Goal: Information Seeking & Learning: Learn about a topic

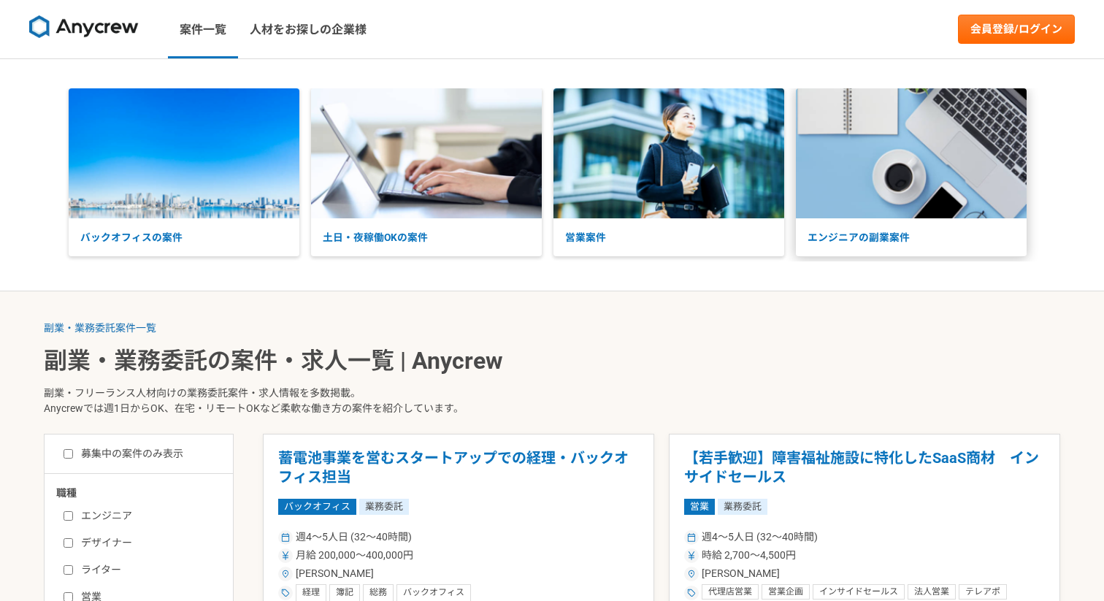
click at [863, 239] on p "エンジニアの副業案件" at bounding box center [911, 237] width 231 height 39
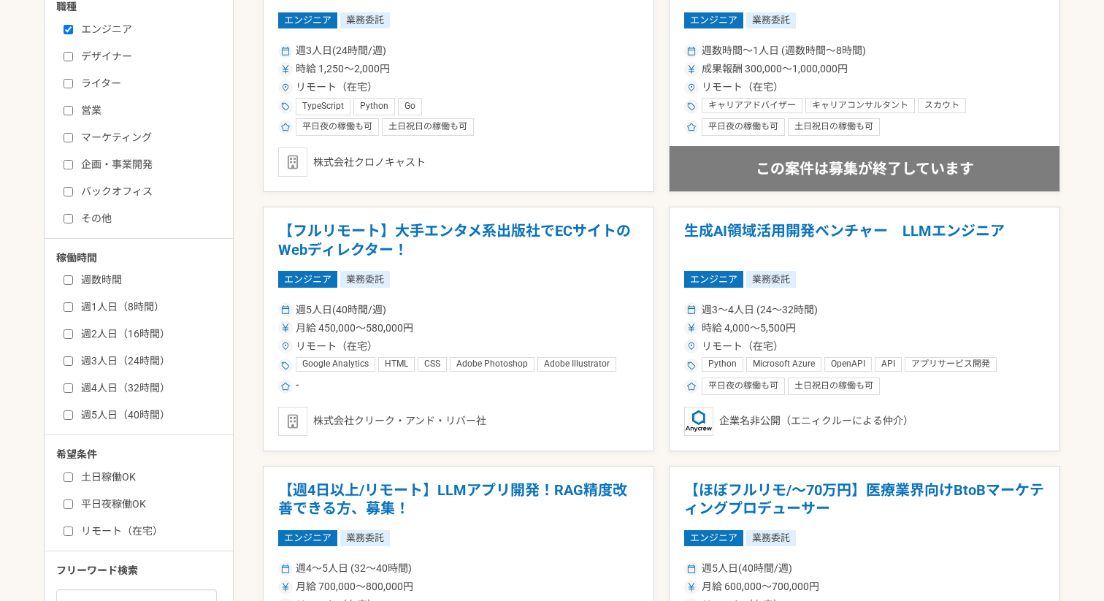
scroll to position [487, 0]
click at [72, 306] on input "週1人日（8時間）" at bounding box center [68, 306] width 9 height 9
checkbox input "true"
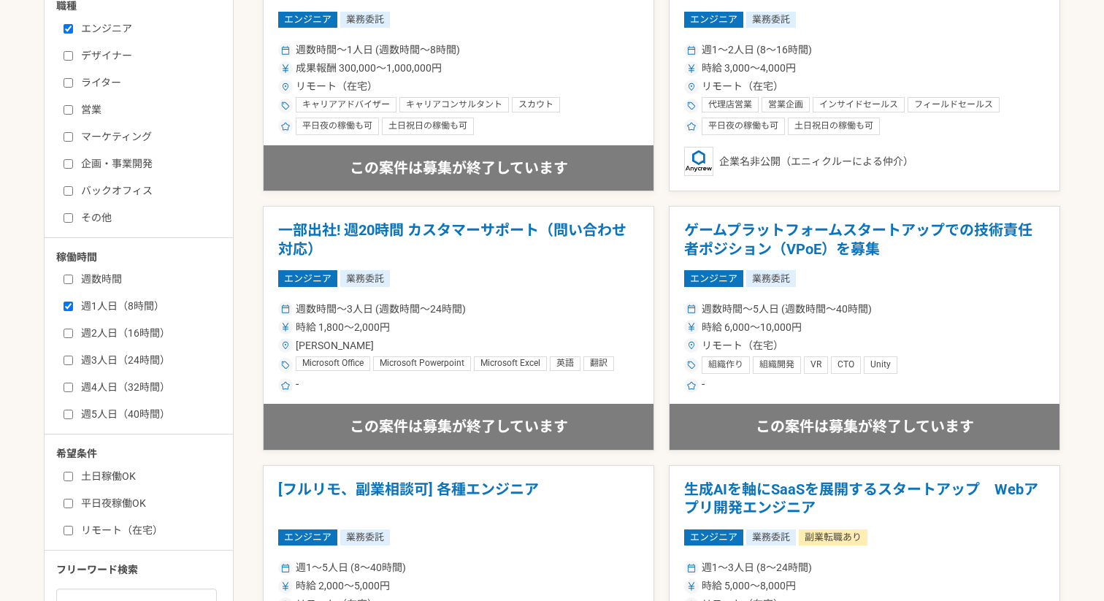
click at [71, 280] on input "週数時間" at bounding box center [68, 279] width 9 height 9
checkbox input "true"
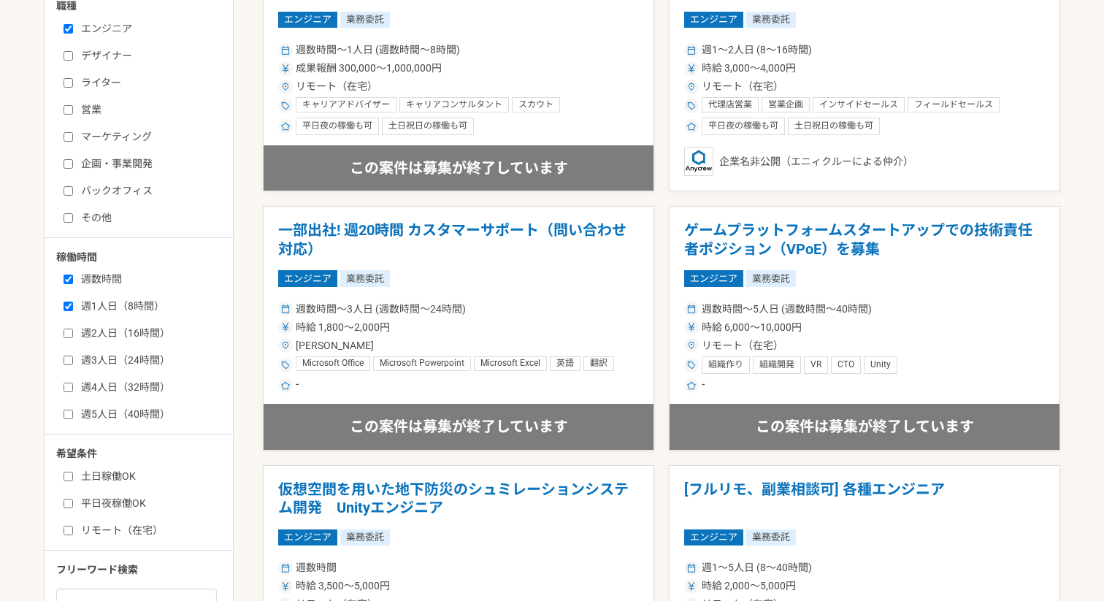
click at [71, 335] on input "週2人日（16時間）" at bounding box center [68, 333] width 9 height 9
checkbox input "true"
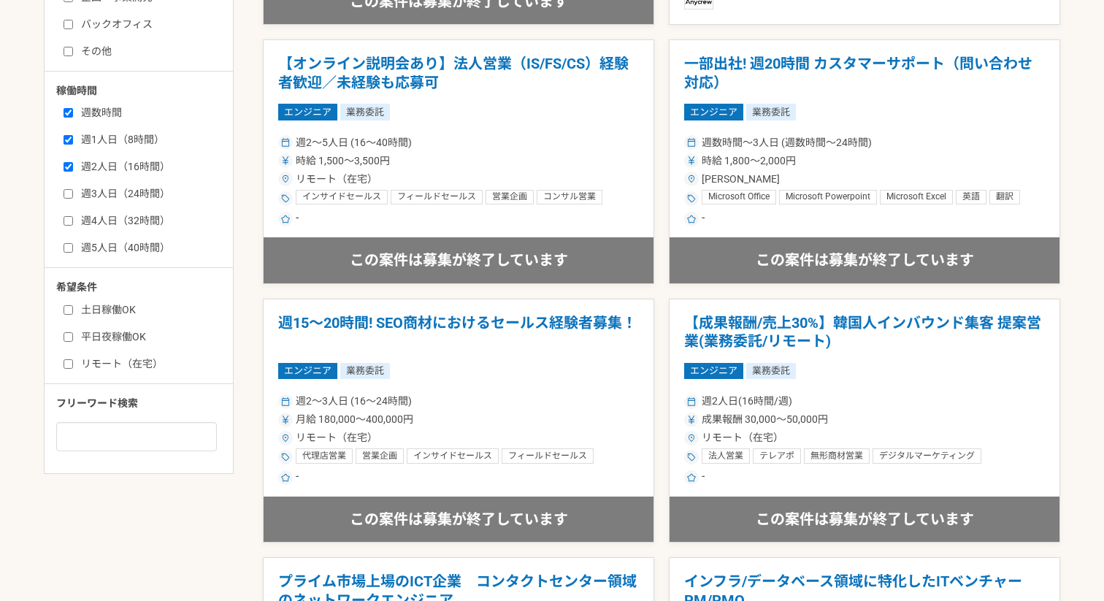
scroll to position [662, 0]
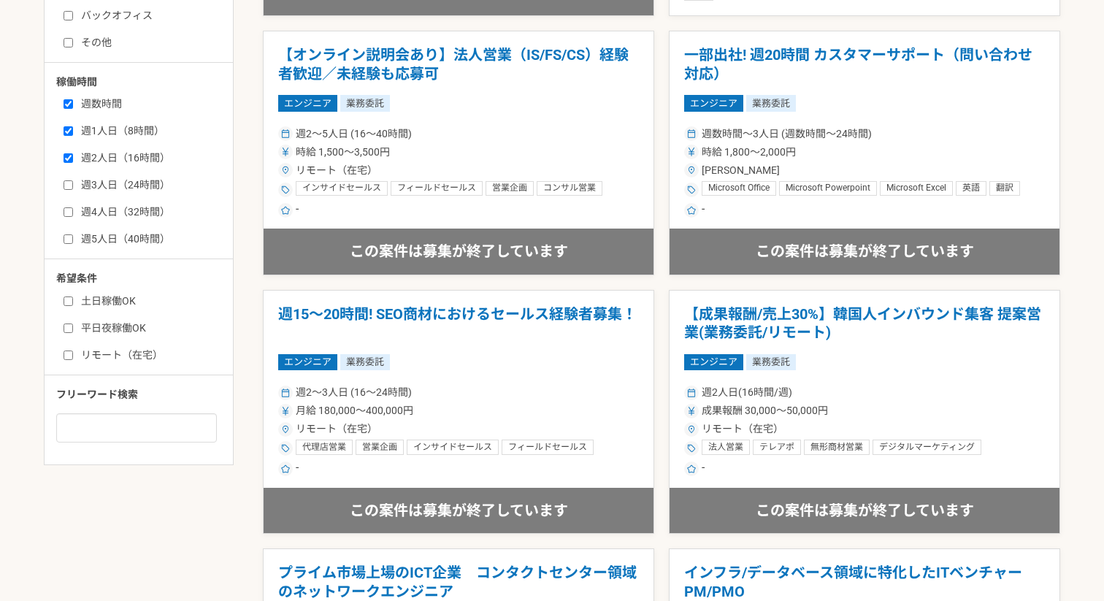
click at [68, 300] on input "土日稼働OK" at bounding box center [68, 300] width 9 height 9
checkbox input "true"
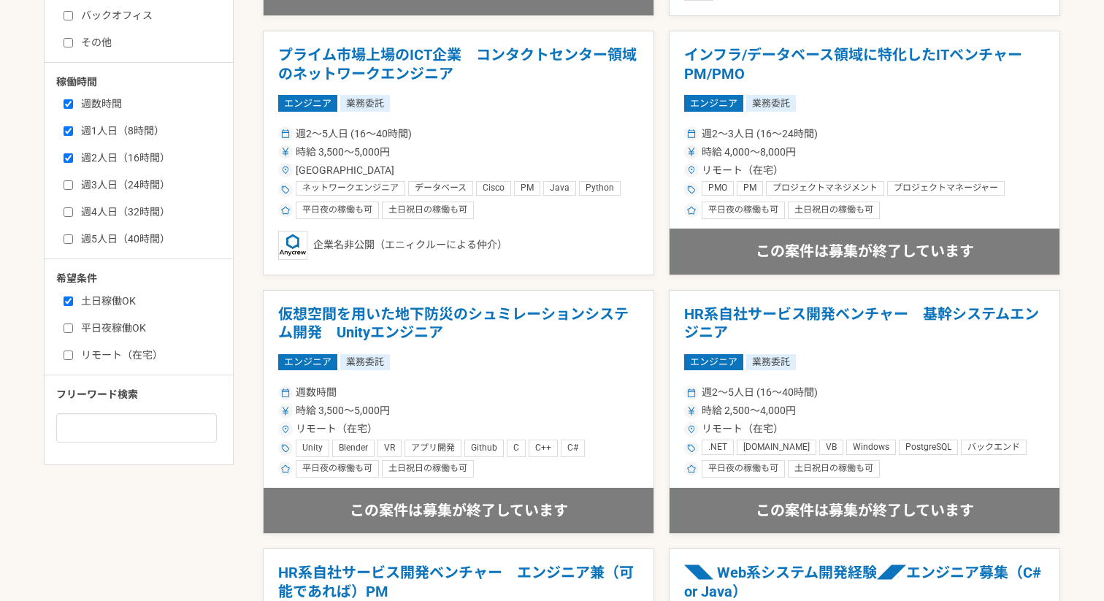
click at [69, 356] on input "リモート（在宅）" at bounding box center [68, 354] width 9 height 9
checkbox input "true"
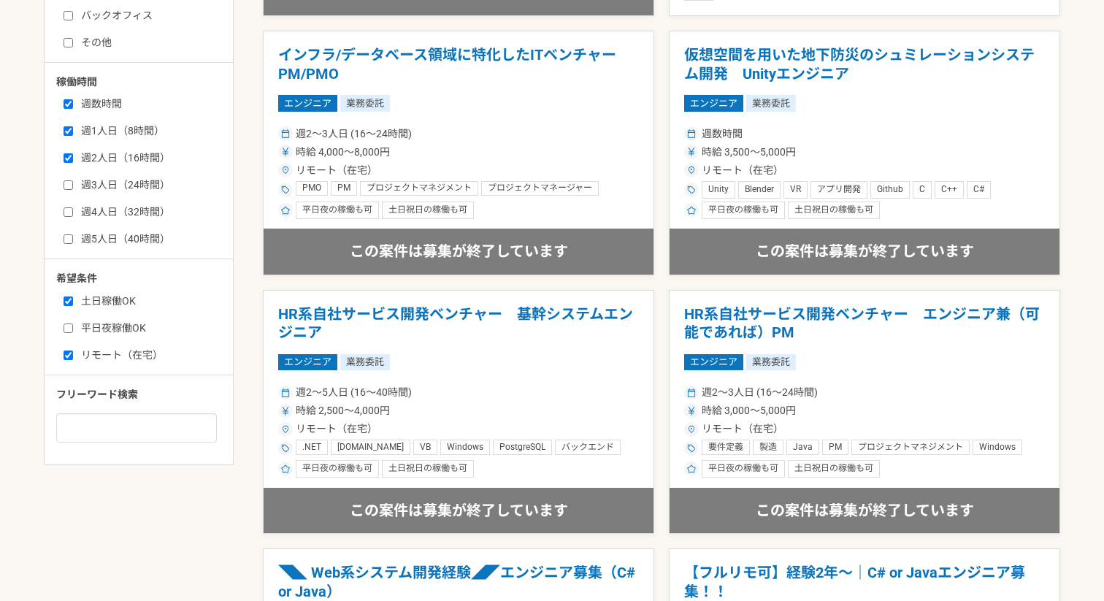
click at [68, 329] on input "平日夜稼働OK" at bounding box center [68, 327] width 9 height 9
checkbox input "true"
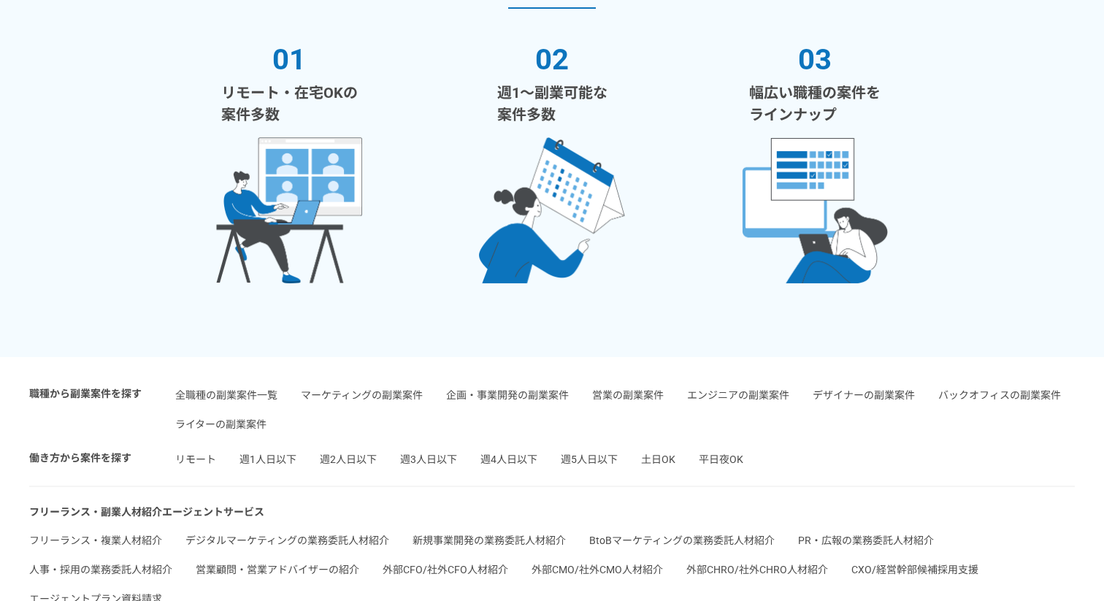
scroll to position [3277, 0]
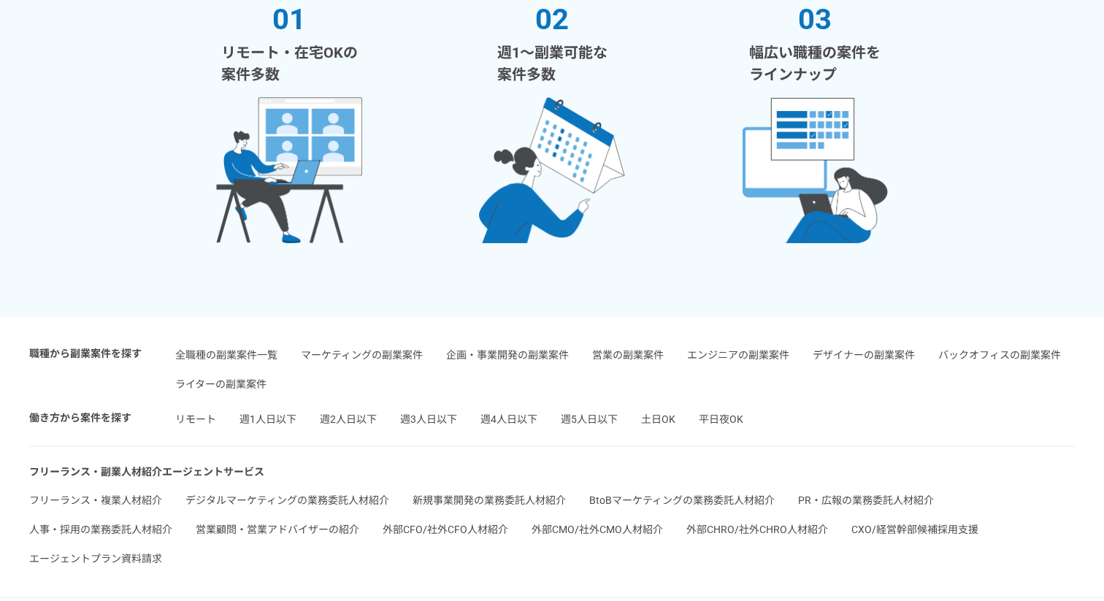
click at [247, 356] on link "全職種の副業案件一覧" at bounding box center [226, 355] width 102 height 12
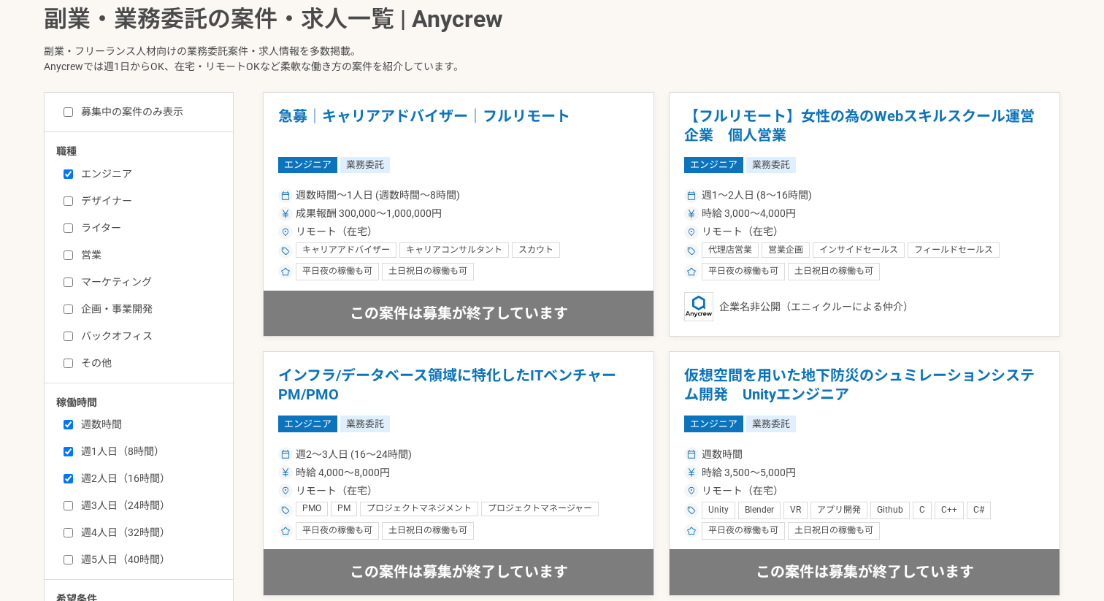
scroll to position [340, 0]
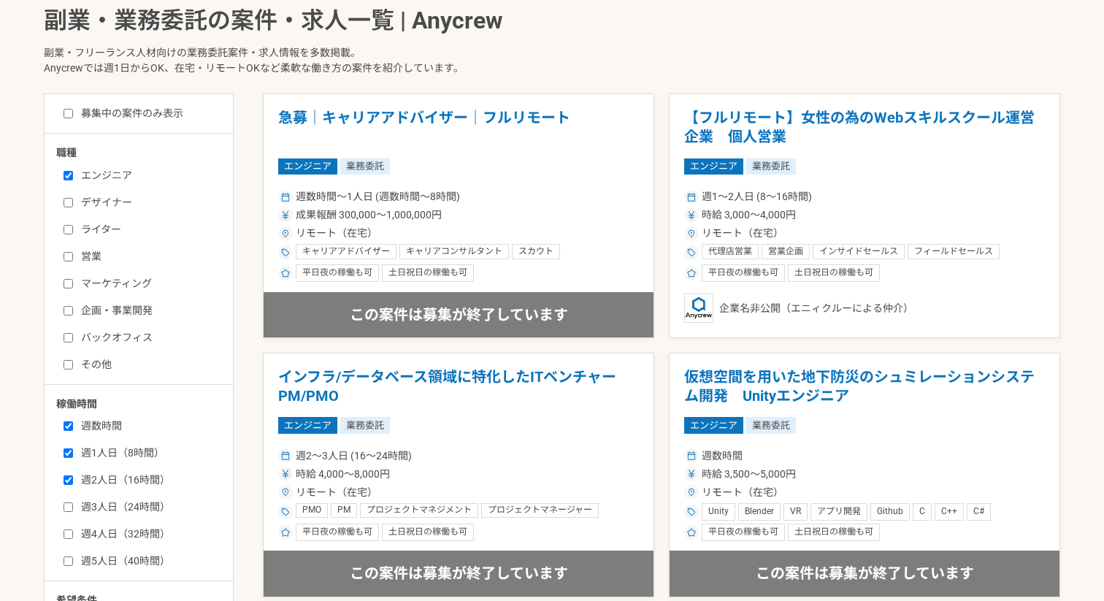
click at [158, 118] on label "募集中の案件のみ表示" at bounding box center [124, 113] width 120 height 15
click at [73, 118] on input "募集中の案件のみ表示" at bounding box center [68, 113] width 9 height 9
checkbox input "true"
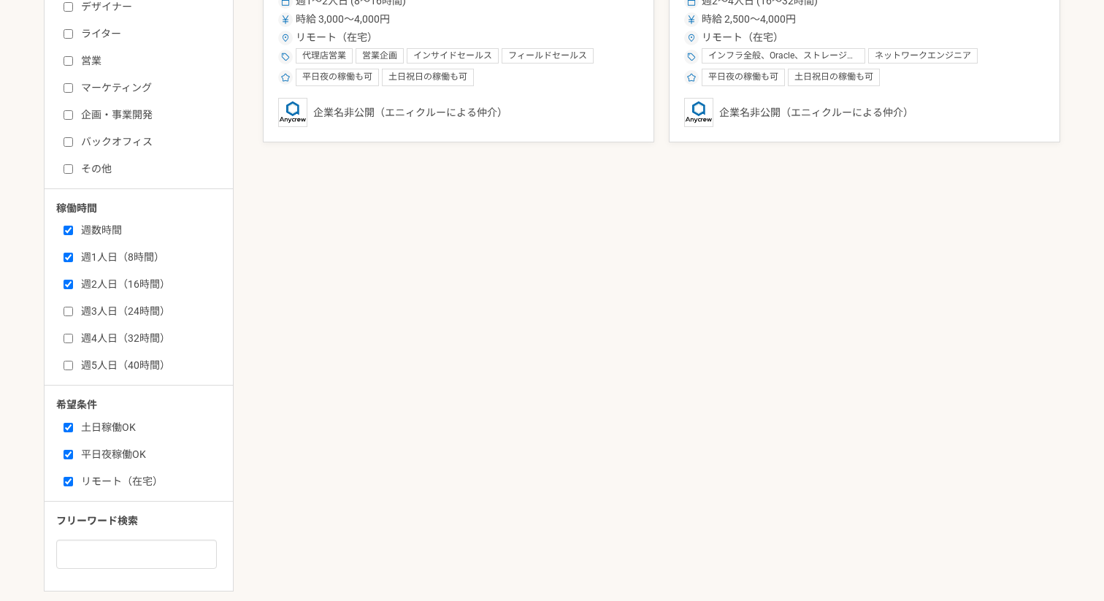
scroll to position [539, 0]
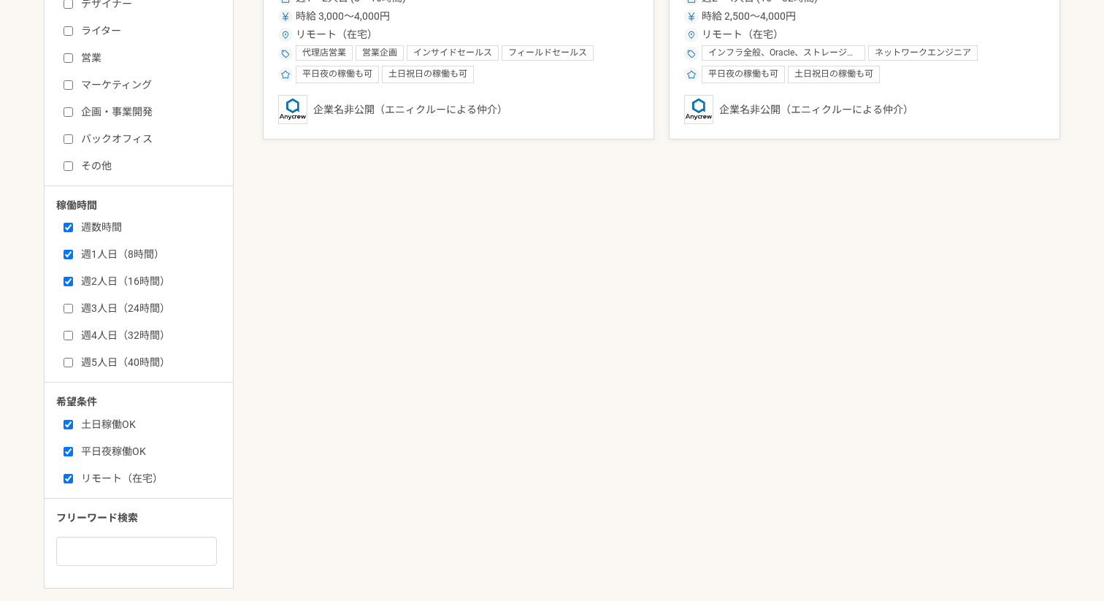
click at [125, 473] on label "リモート（在宅）" at bounding box center [148, 478] width 168 height 15
click at [73, 474] on input "リモート（在宅）" at bounding box center [68, 478] width 9 height 9
checkbox input "false"
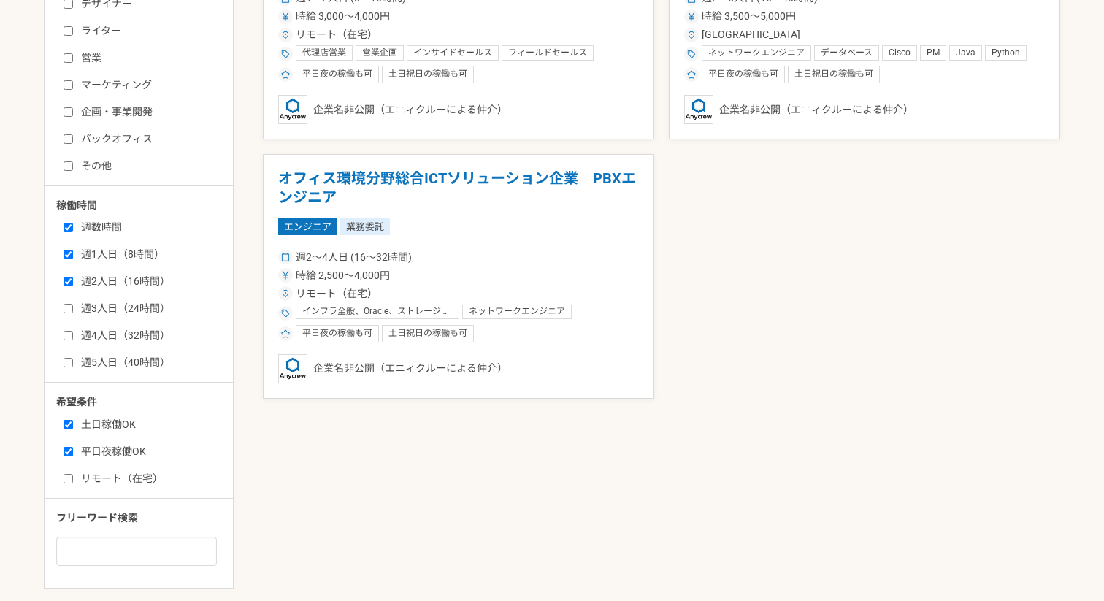
click at [120, 453] on label "平日夜稼働OK" at bounding box center [148, 451] width 168 height 15
click at [73, 453] on input "平日夜稼働OK" at bounding box center [68, 451] width 9 height 9
checkbox input "false"
click at [118, 426] on label "土日稼働OK" at bounding box center [148, 424] width 168 height 15
click at [73, 426] on input "土日稼働OK" at bounding box center [68, 424] width 9 height 9
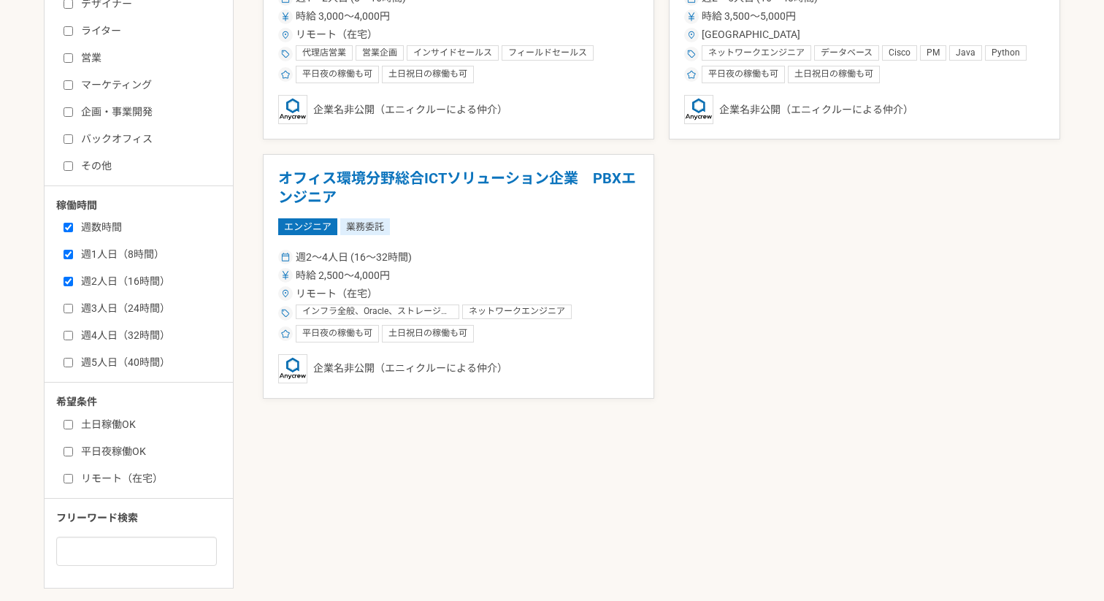
checkbox input "false"
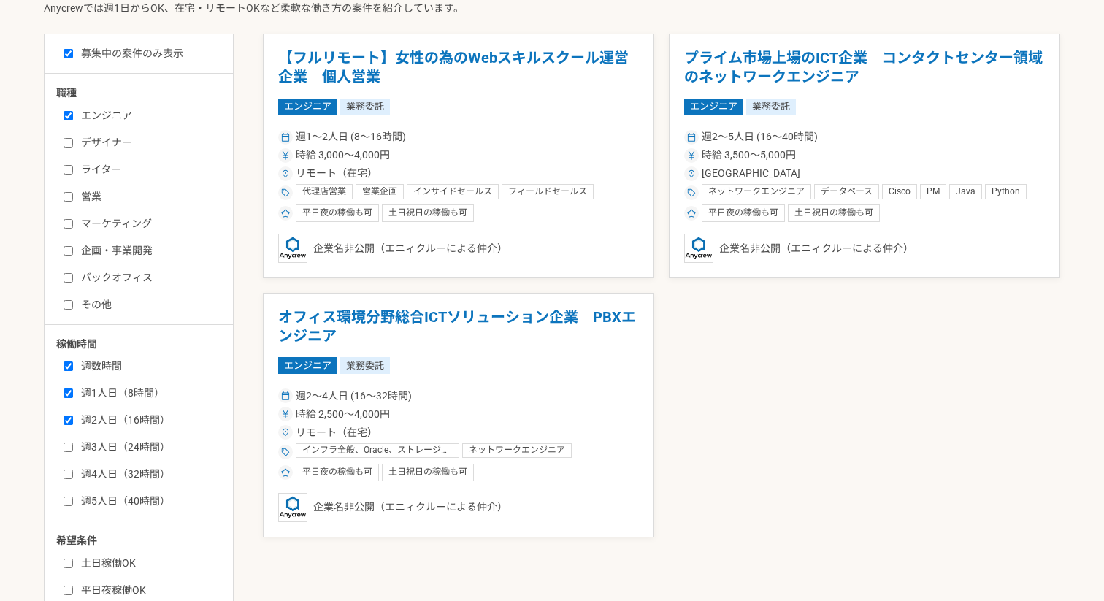
scroll to position [404, 0]
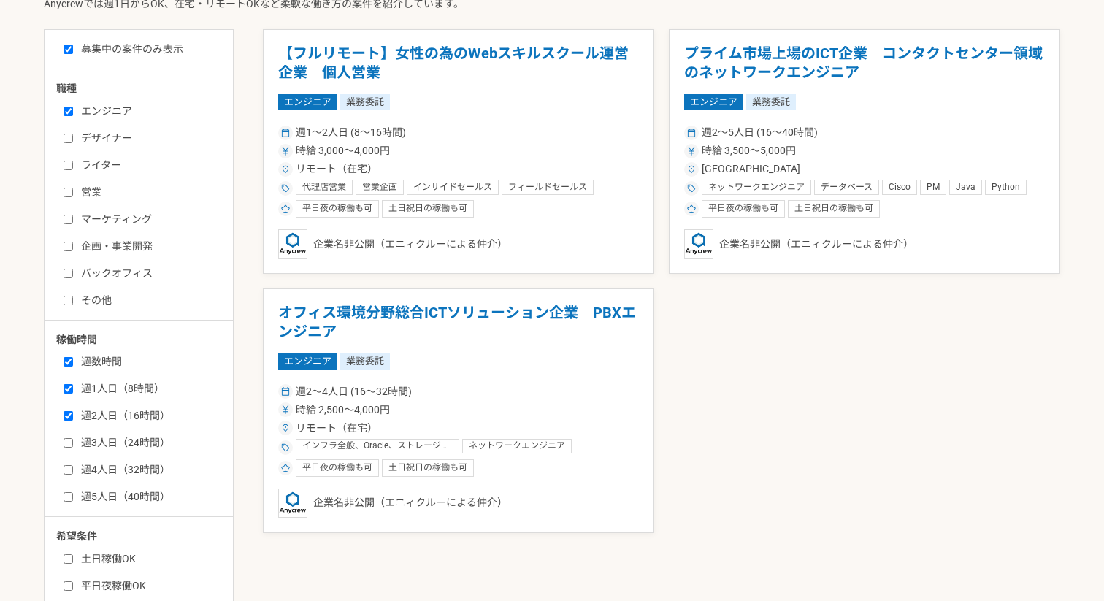
click at [112, 359] on label "週数時間" at bounding box center [148, 361] width 168 height 15
click at [73, 359] on input "週数時間" at bounding box center [68, 361] width 9 height 9
checkbox input "false"
click at [110, 387] on label "週1人日（8時間）" at bounding box center [148, 388] width 168 height 15
click at [73, 387] on input "週1人日（8時間）" at bounding box center [68, 388] width 9 height 9
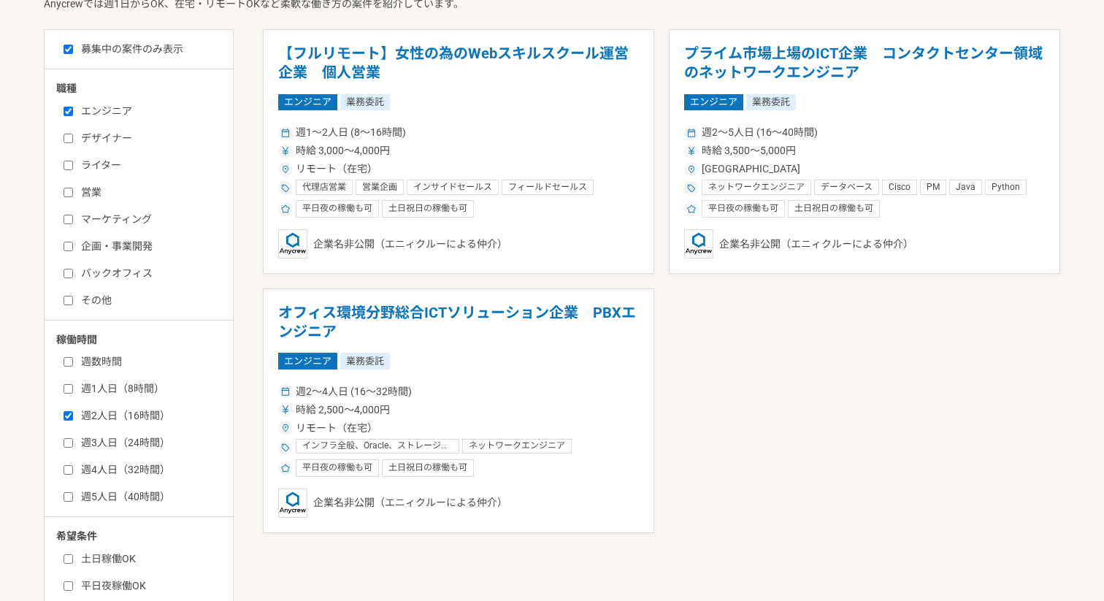
checkbox input "false"
click at [107, 412] on label "週2人日（16時間）" at bounding box center [148, 415] width 168 height 15
click at [73, 412] on input "週2人日（16時間）" at bounding box center [68, 415] width 9 height 9
checkbox input "false"
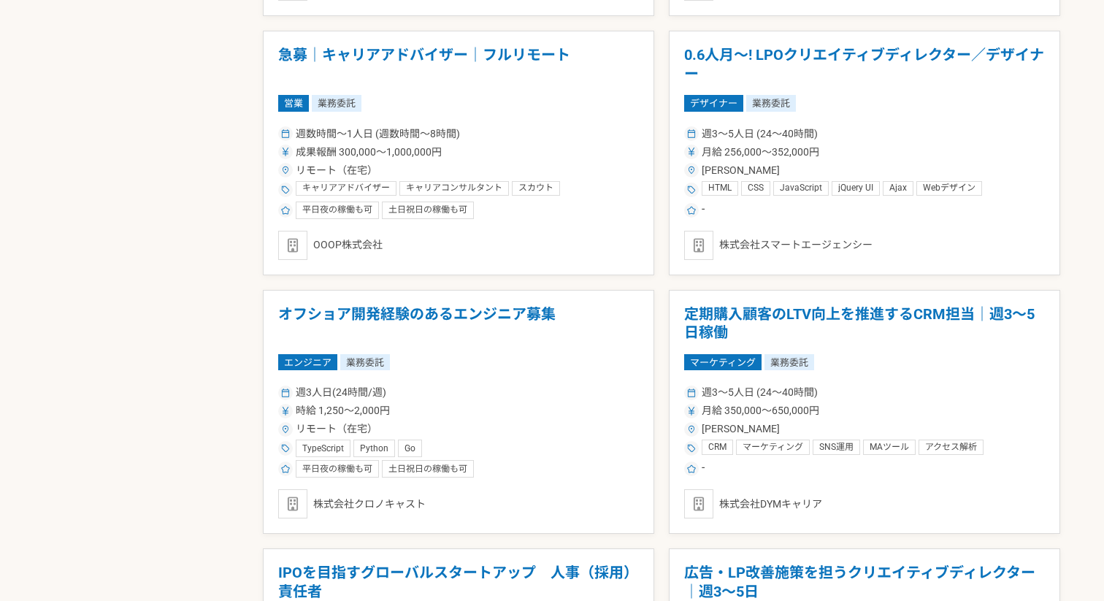
scroll to position [1262, 0]
